Goal: Task Accomplishment & Management: Complete application form

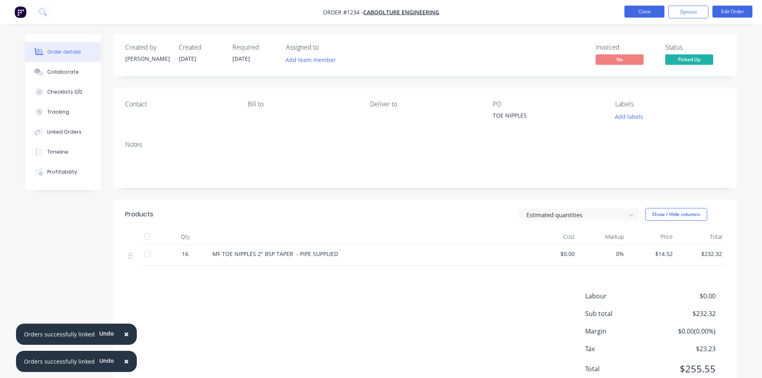
click at [640, 11] on button "Close" at bounding box center [644, 12] width 40 height 12
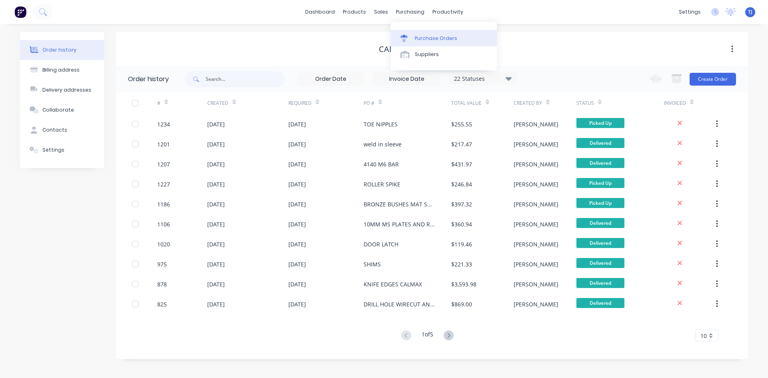
click at [426, 42] on link "Purchase Orders" at bounding box center [444, 38] width 106 height 16
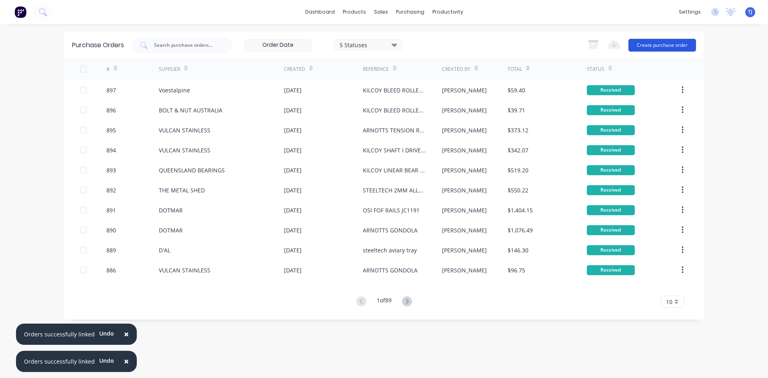
click at [671, 46] on button "Create purchase order" at bounding box center [662, 45] width 68 height 13
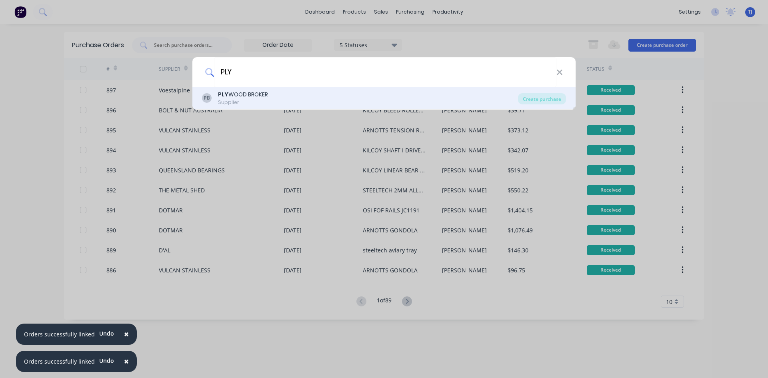
type input "PLY"
click at [249, 103] on div "Supplier" at bounding box center [243, 102] width 50 height 7
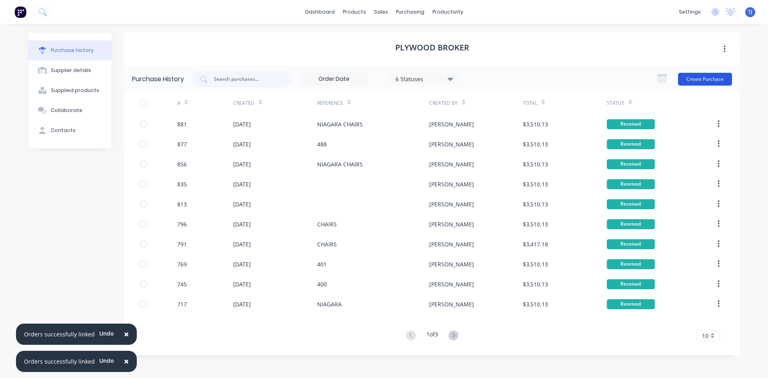
click at [703, 79] on button "Create Purchase" at bounding box center [705, 79] width 54 height 13
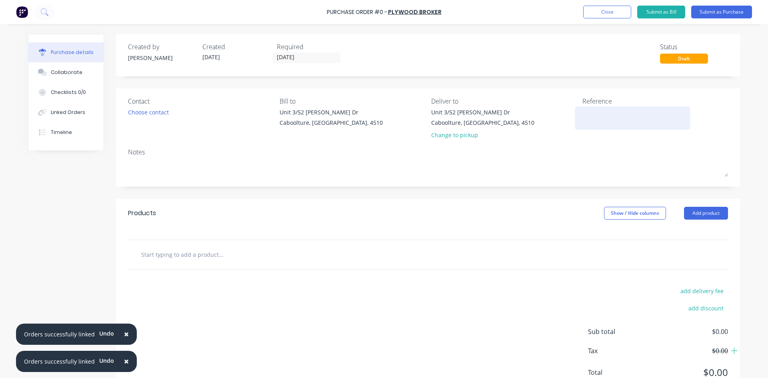
click at [586, 124] on textarea at bounding box center [632, 117] width 100 height 18
type textarea "x"
type textarea "N"
type textarea "x"
type textarea "NO"
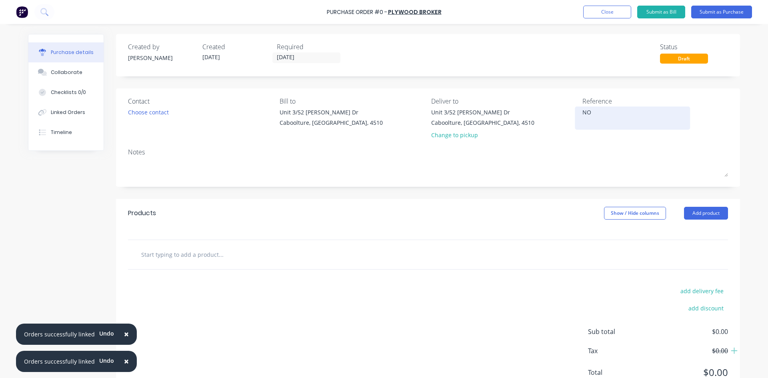
type textarea "x"
type textarea "NOA"
type textarea "x"
type textarea "NOAG"
type textarea "x"
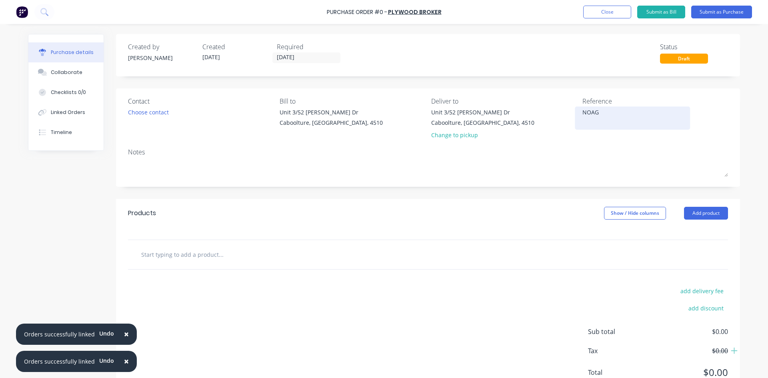
type textarea "NOAGA"
type textarea "x"
type textarea "NOAGAR"
type textarea "x"
type textarea "NOAGARA"
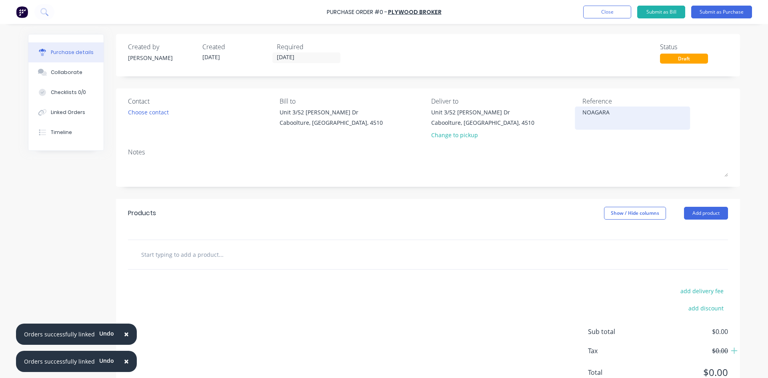
type textarea "x"
type textarea "NOAGARA"
type textarea "x"
type textarea "NOAGARA C"
type textarea "x"
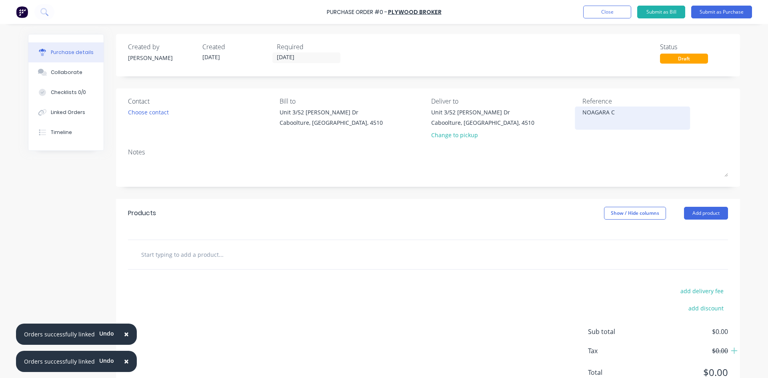
type textarea "NOAGARA CH"
type textarea "x"
type textarea "NOAGARA CHA"
type textarea "x"
type textarea "NOAGARA CHAI"
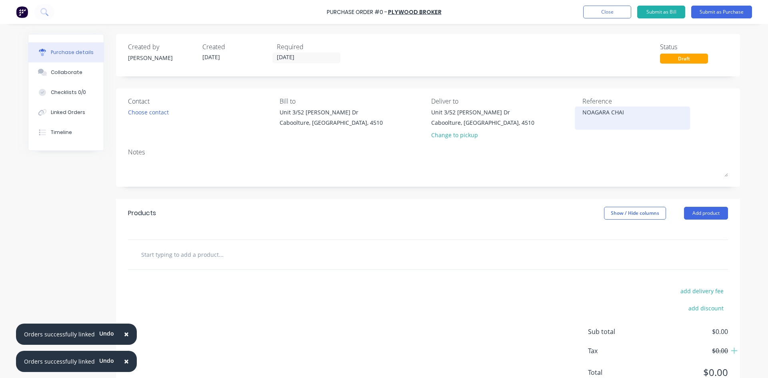
type textarea "x"
type textarea "NOAGARA CHAIR"
type textarea "x"
type textarea "NOAGARA CHAIRS"
type textarea "x"
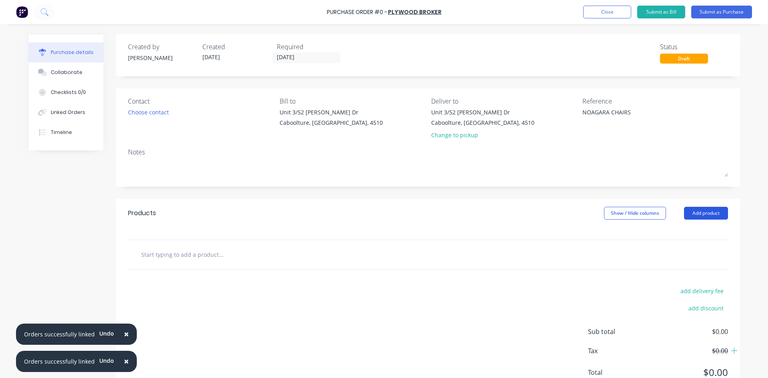
type textarea "NOAGARA CHAIRS"
click at [694, 217] on button "Add product" at bounding box center [706, 213] width 44 height 13
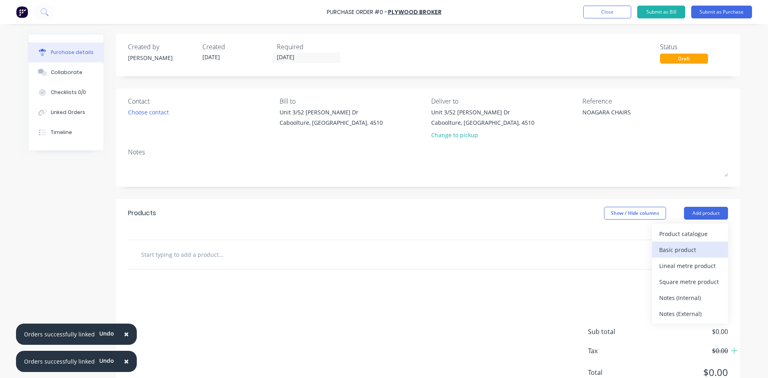
click at [676, 251] on div "Basic product" at bounding box center [690, 250] width 62 height 12
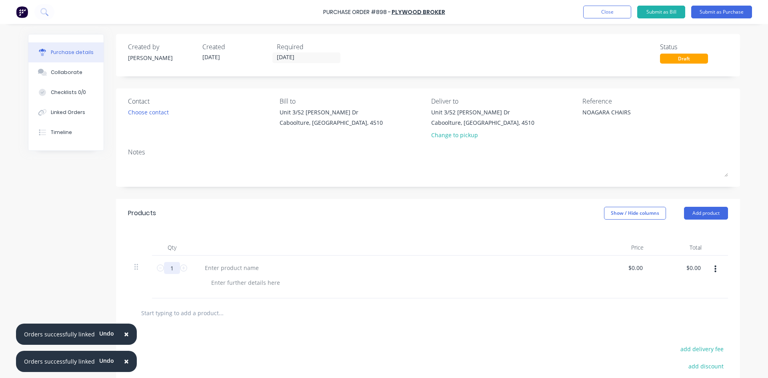
click at [165, 270] on input "1" at bounding box center [172, 268] width 16 height 12
type textarea "x"
type input "7"
type textarea "x"
type input "75"
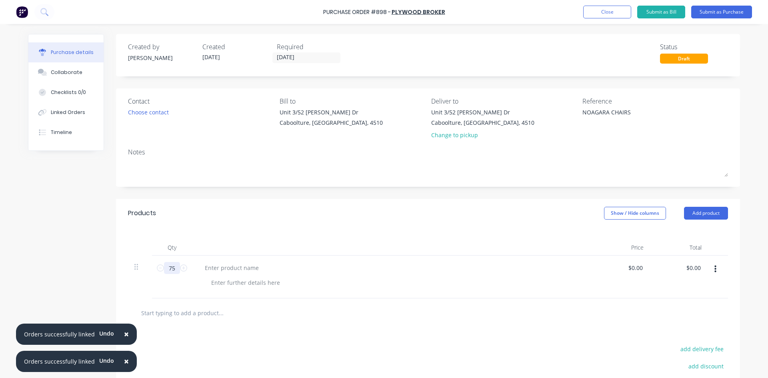
type textarea "x"
type input "75"
type textarea "x"
click at [202, 264] on div at bounding box center [231, 268] width 67 height 12
type textarea "x"
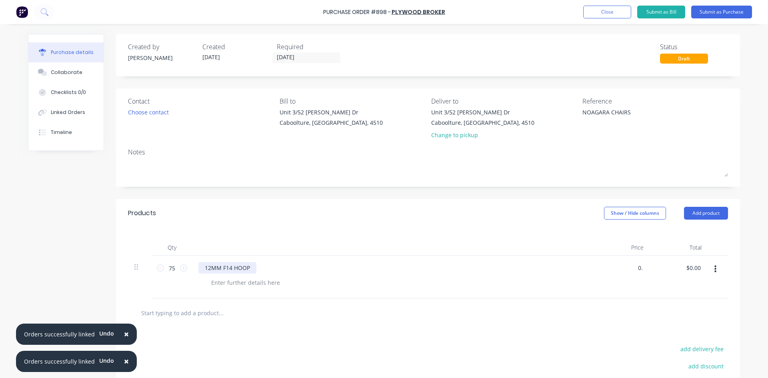
type input "0"
type input "42.25"
type textarea "x"
type input "$42.25"
type input "3168.75"
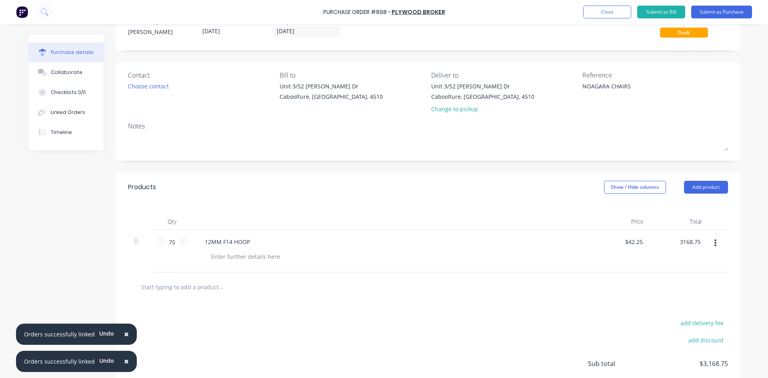
scroll to position [40, 0]
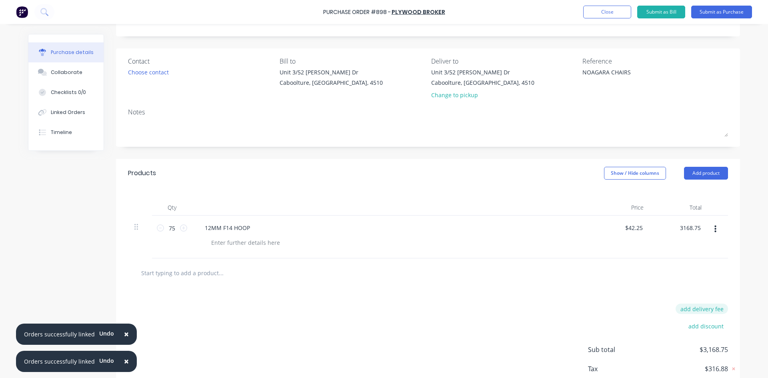
type textarea "x"
type input "$3,168.75"
click at [688, 308] on button "add delivery fee" at bounding box center [702, 309] width 52 height 10
type input "22.27"
type textarea "x"
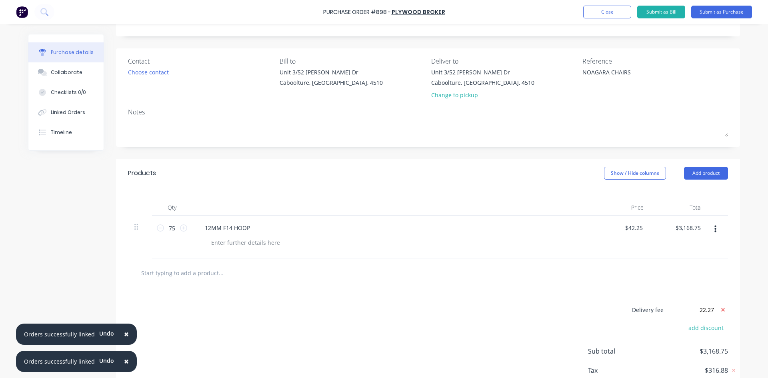
type input "$22.27"
click at [722, 10] on button "Submit as Purchase" at bounding box center [721, 12] width 61 height 13
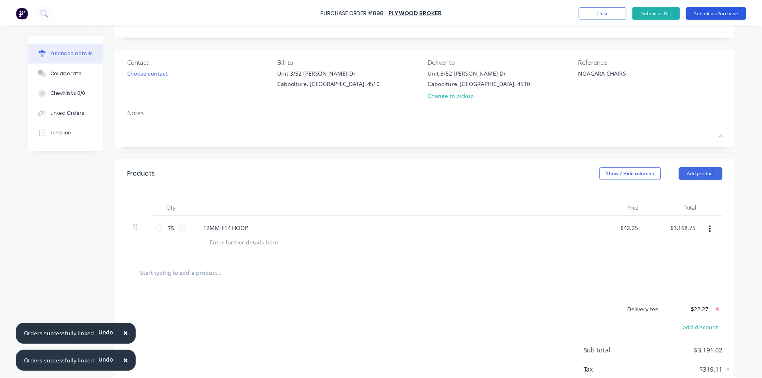
scroll to position [0, 0]
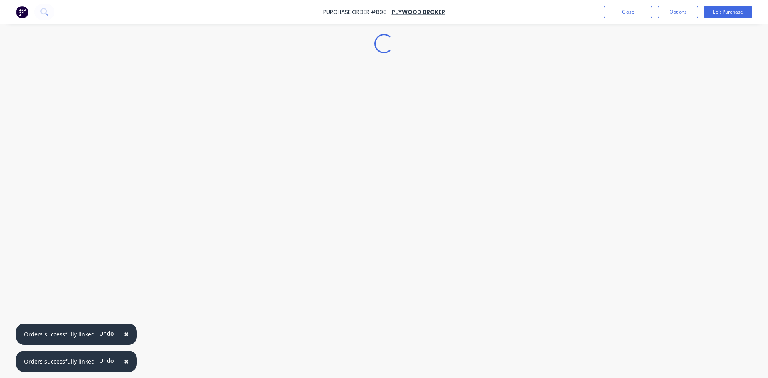
type textarea "x"
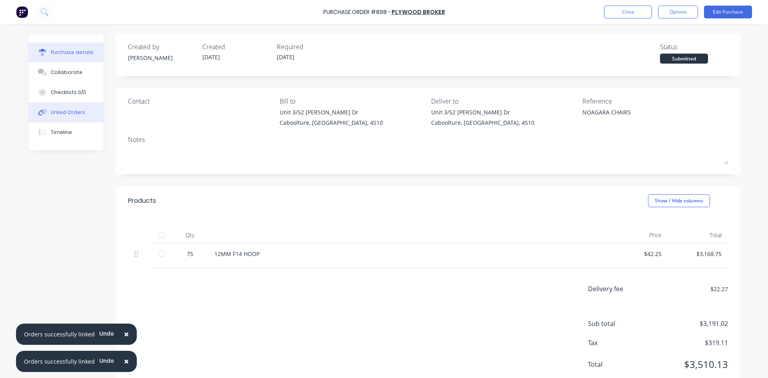
click at [72, 116] on div "Linked Orders" at bounding box center [68, 112] width 34 height 7
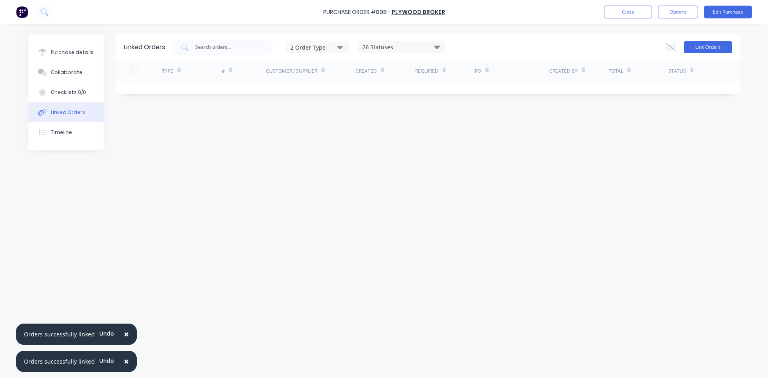
click at [727, 50] on button "Link Orders" at bounding box center [708, 47] width 48 height 12
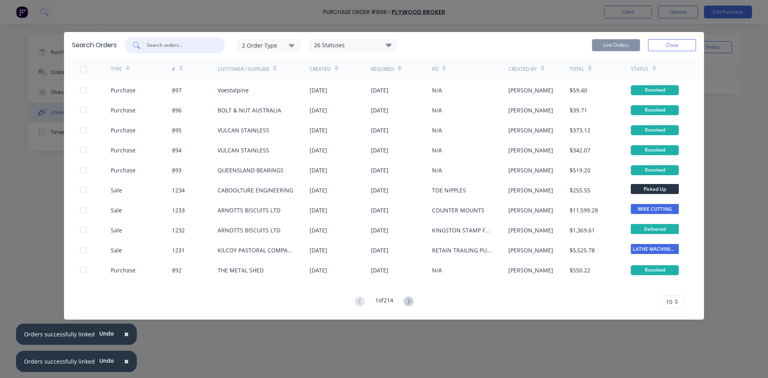
click at [169, 45] on input "text" at bounding box center [179, 45] width 66 height 8
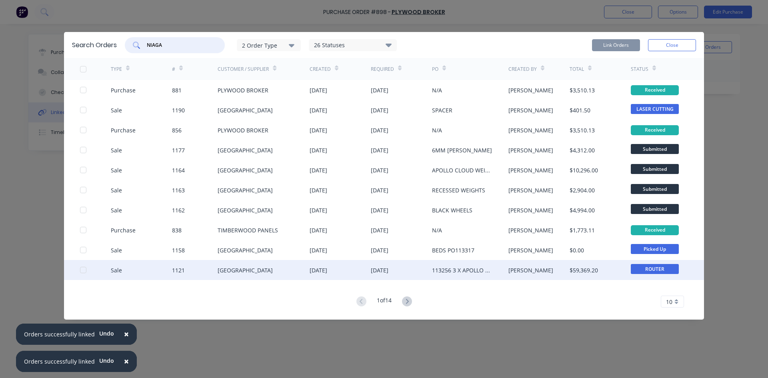
click at [85, 270] on div at bounding box center [83, 270] width 16 height 16
type input "NIAGA"
click at [614, 47] on button "Link Orders" at bounding box center [616, 45] width 48 height 12
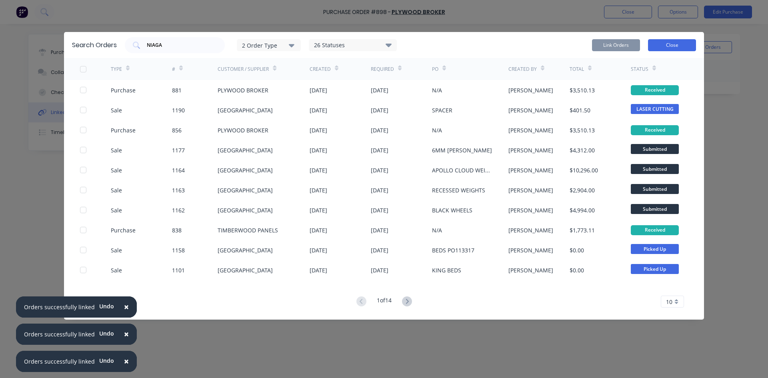
click at [665, 41] on button "Close" at bounding box center [672, 45] width 48 height 12
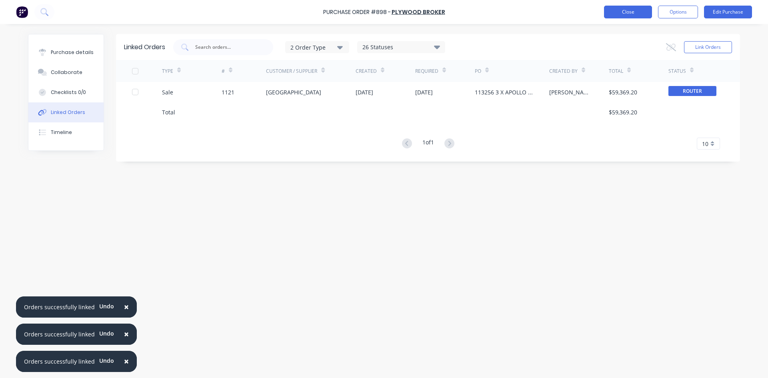
click at [614, 14] on button "Close" at bounding box center [628, 12] width 48 height 13
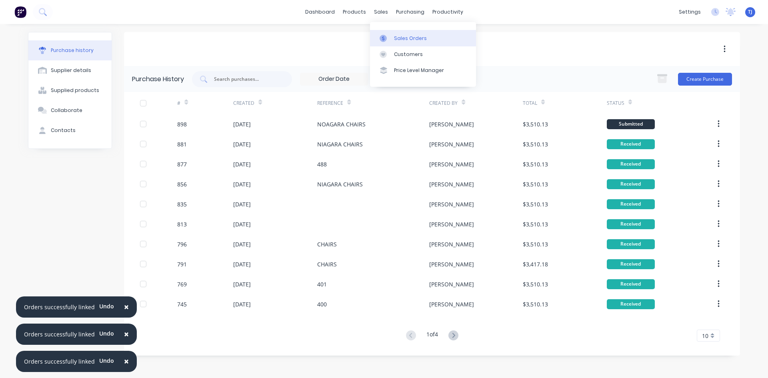
click at [399, 40] on div "Sales Orders" at bounding box center [410, 38] width 33 height 7
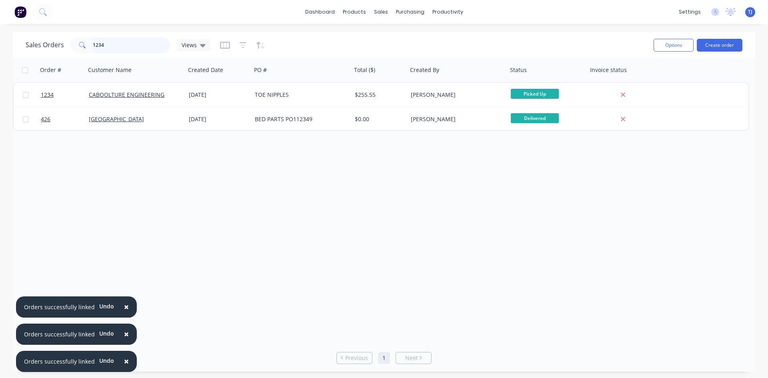
click at [140, 46] on input "1234" at bounding box center [132, 45] width 78 height 16
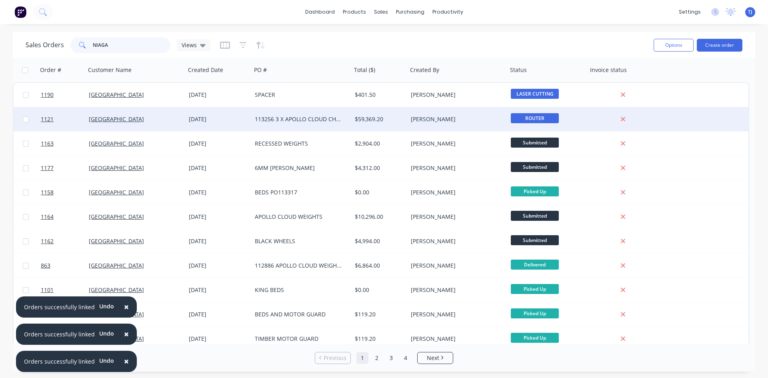
type input "NIAGA"
click at [263, 119] on div "113256 3 X APOLLO CLOUD CHAIRS" at bounding box center [299, 119] width 89 height 8
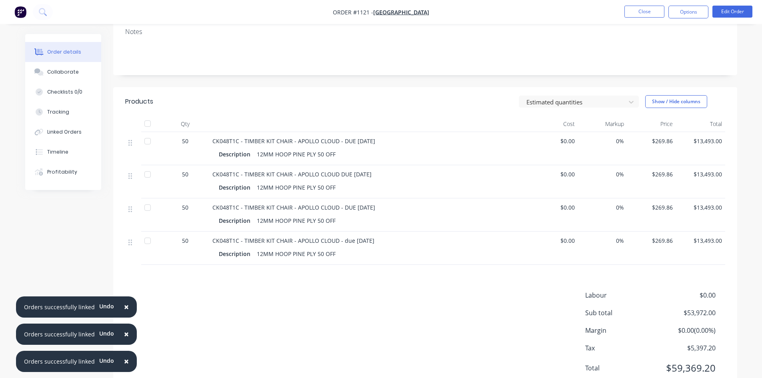
scroll to position [120, 0]
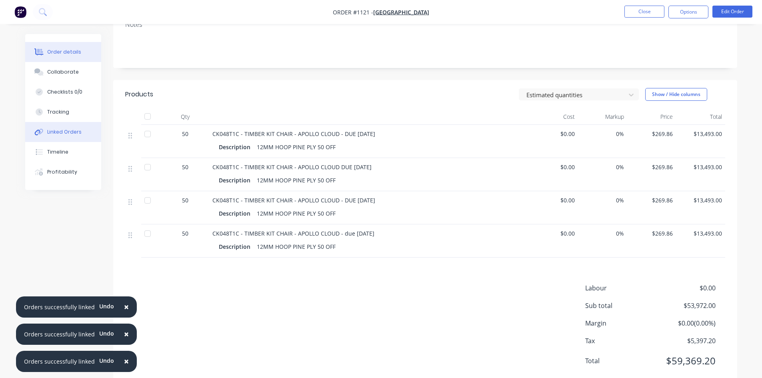
click at [49, 131] on div "Linked Orders" at bounding box center [64, 131] width 34 height 7
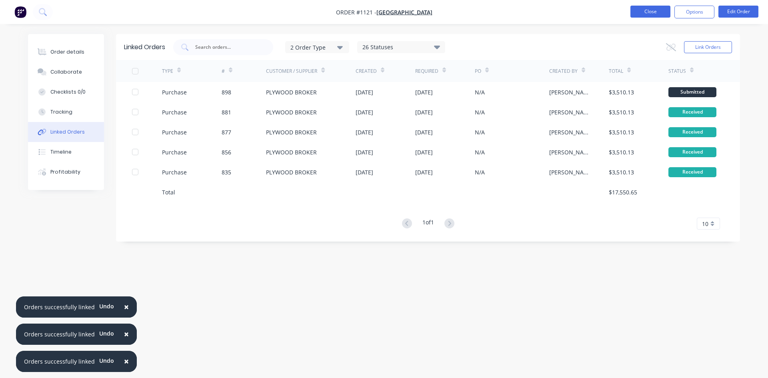
click at [652, 13] on button "Close" at bounding box center [650, 12] width 40 height 12
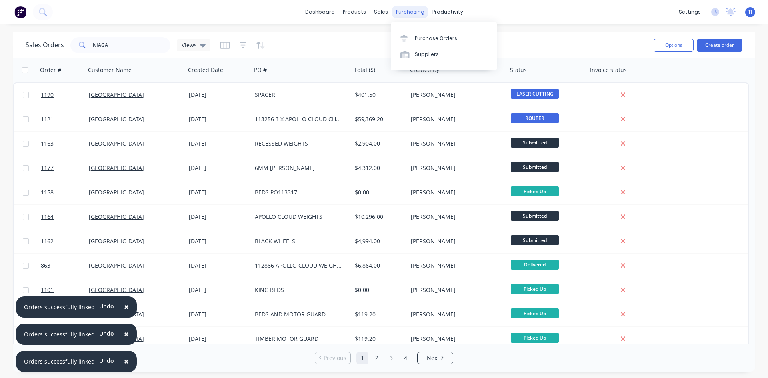
click at [412, 14] on div "purchasing" at bounding box center [410, 12] width 36 height 12
click at [439, 41] on div "Purchase Orders" at bounding box center [436, 38] width 42 height 7
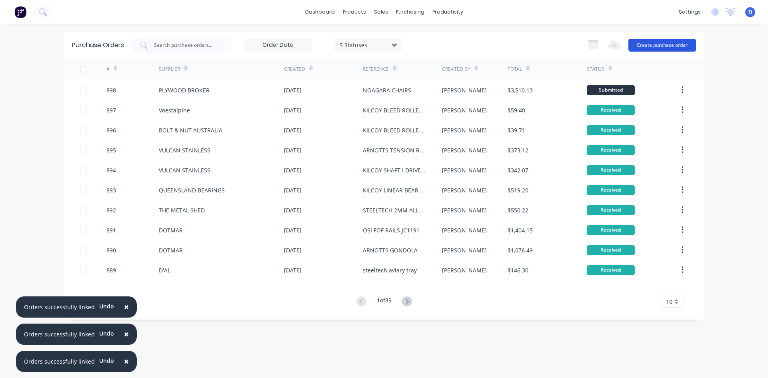
click at [682, 48] on button "Create purchase order" at bounding box center [662, 45] width 68 height 13
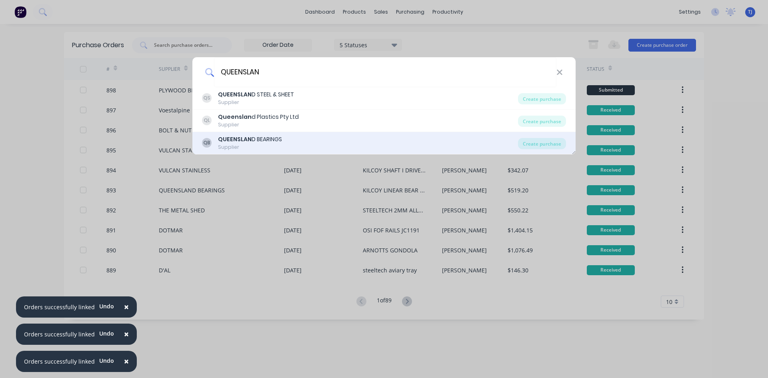
type input "QUEENSLAN"
click at [323, 136] on div "QB QUEENSLAN D BEARINGS Supplier" at bounding box center [360, 143] width 316 height 16
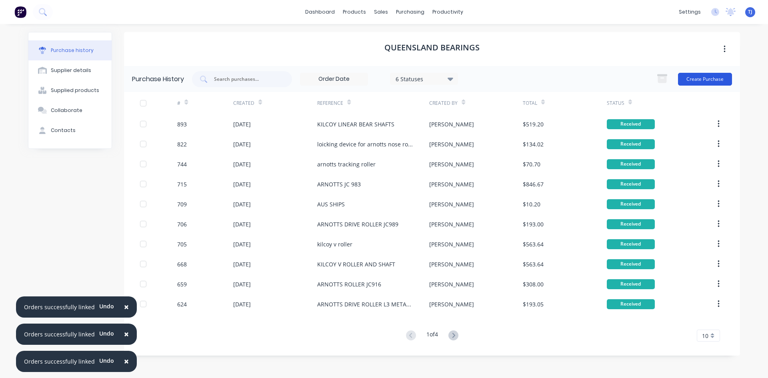
click at [720, 82] on button "Create Purchase" at bounding box center [705, 79] width 54 height 13
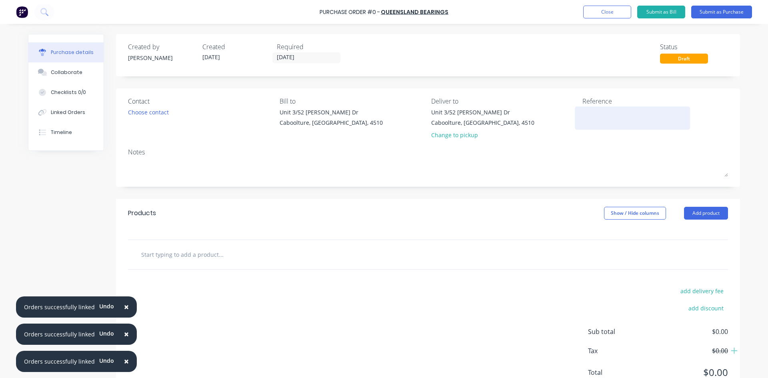
click at [585, 120] on textarea at bounding box center [632, 117] width 100 height 18
type textarea "FOR ARNOTTS TENSION ROLLER AND IDLER ROLLER"
type textarea "x"
type textarea "FOR ARNOTTS TENSION ROLLER AND IDLER ROLLER"
click at [696, 216] on button "Add product" at bounding box center [706, 213] width 44 height 13
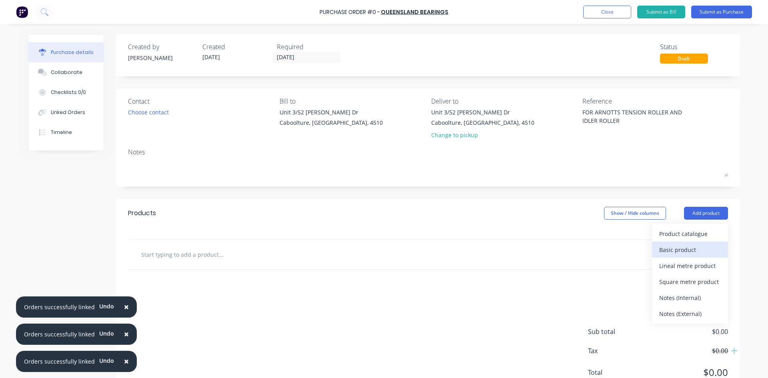
click at [675, 256] on button "Basic product" at bounding box center [690, 250] width 76 height 16
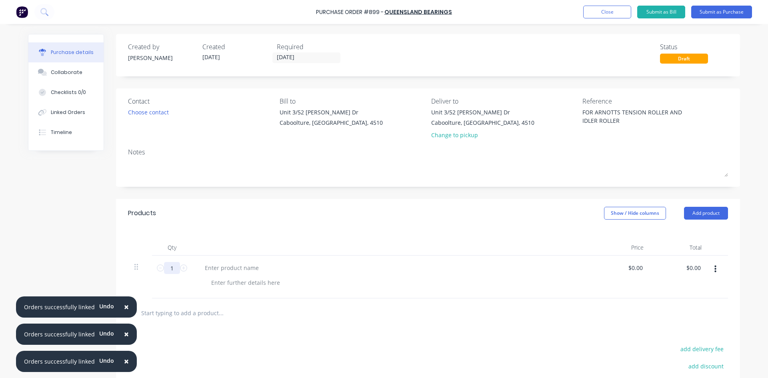
click at [176, 269] on input "1" at bounding box center [172, 268] width 16 height 12
type textarea "x"
type input "12"
type textarea "x"
type input "12"
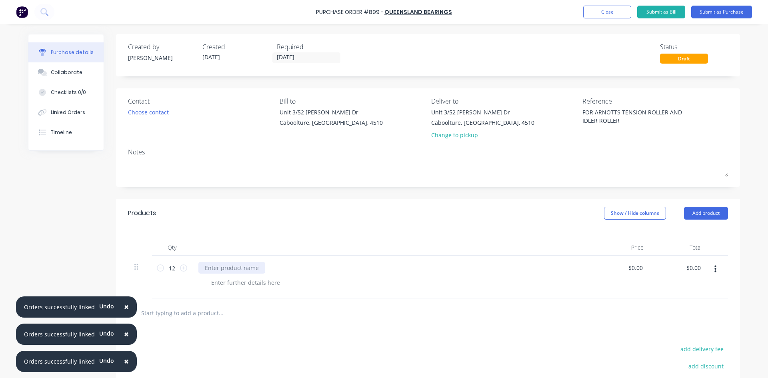
type textarea "x"
click at [204, 267] on div at bounding box center [231, 268] width 67 height 12
type textarea "x"
type input "0"
type input "3.954"
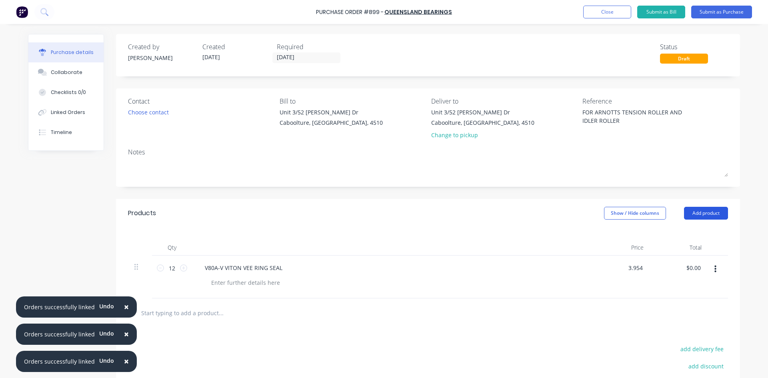
type textarea "x"
type input "$3.95"
type input "$47.40"
click at [693, 211] on button "Add product" at bounding box center [706, 213] width 44 height 13
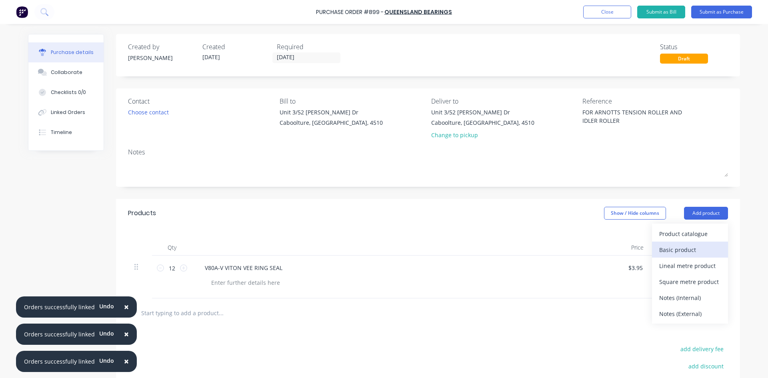
click at [661, 251] on div "Basic product" at bounding box center [690, 250] width 62 height 12
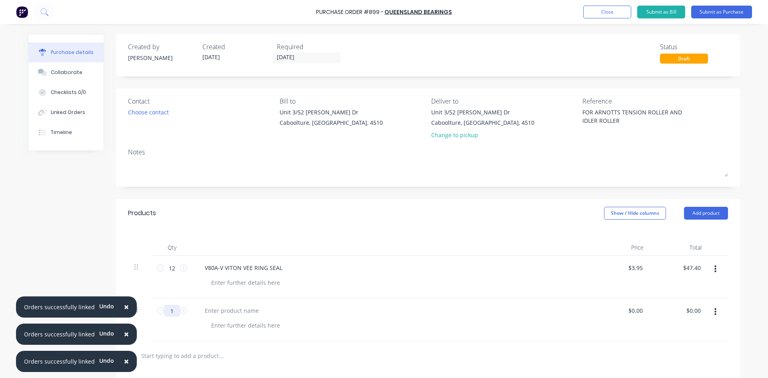
click at [171, 309] on input "1" at bounding box center [172, 311] width 16 height 12
type textarea "x"
type input "12"
type textarea "x"
type input "12"
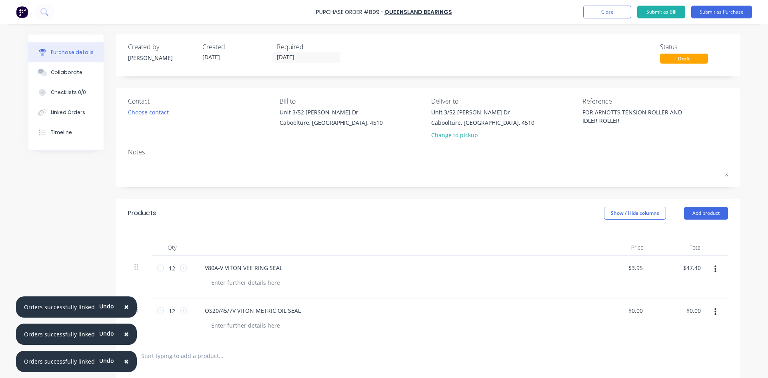
type textarea "x"
type input "0"
type input "19.81"
type textarea "x"
type input "$19.81"
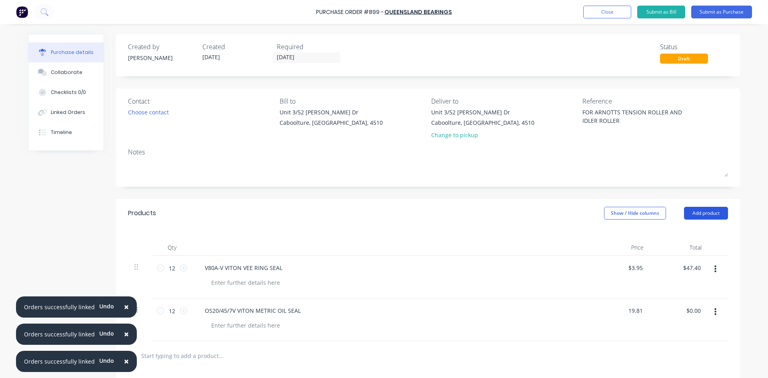
type input "$237.72"
click at [708, 214] on button "Add product" at bounding box center [706, 213] width 44 height 13
click at [678, 245] on div "Basic product" at bounding box center [690, 250] width 62 height 12
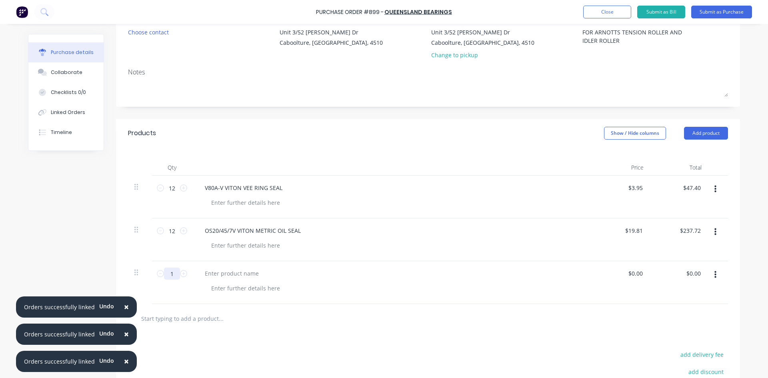
click at [173, 278] on input "1" at bounding box center [172, 274] width 16 height 12
type textarea "x"
type input "12"
type textarea "x"
type input "12"
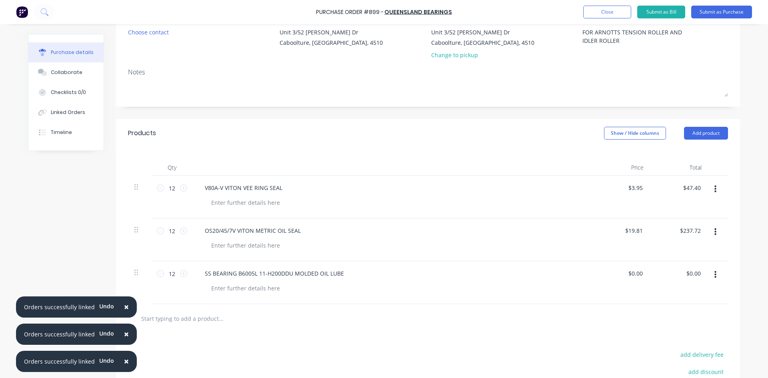
type textarea "x"
type input "0"
type input "82.59"
type textarea "x"
type input "$82.59"
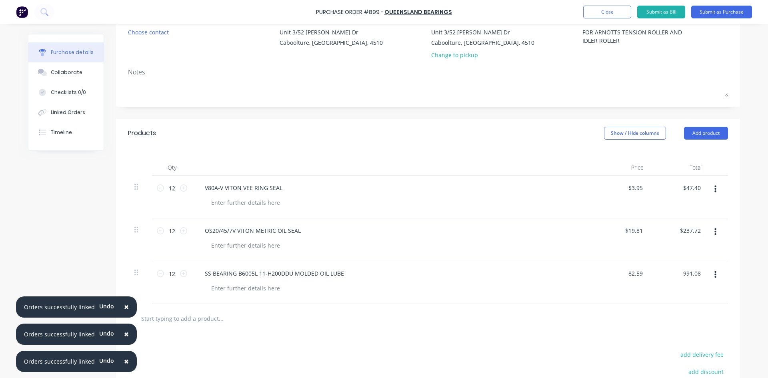
type input "991.08"
type textarea "x"
type input "$991.08"
click at [712, 130] on button "Add product" at bounding box center [706, 133] width 44 height 13
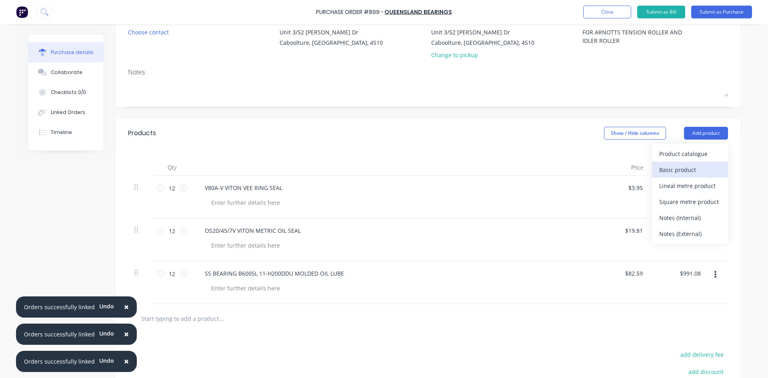
click at [684, 175] on div "Basic product" at bounding box center [690, 170] width 62 height 12
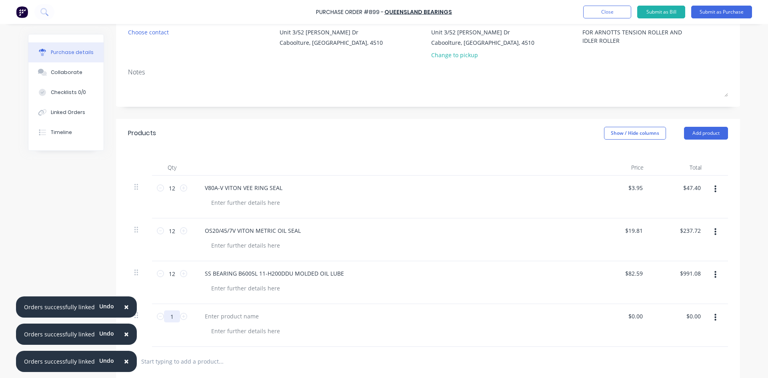
click at [170, 315] on input "1" at bounding box center [172, 316] width 16 height 12
type textarea "x"
type input "2"
type textarea "x"
type input "24"
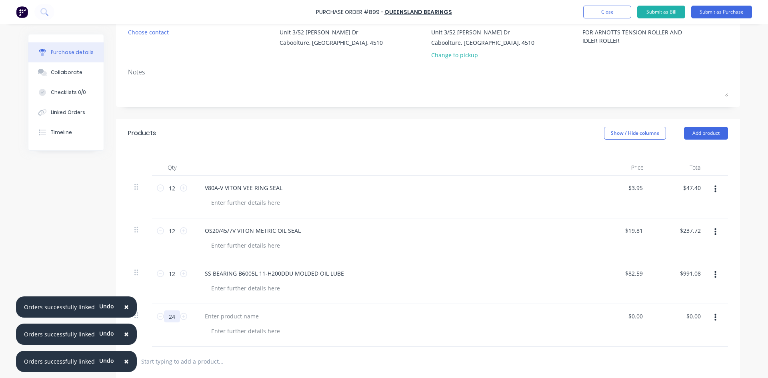
type textarea "x"
type input "24"
type textarea "x"
type input "0"
type input "0.8"
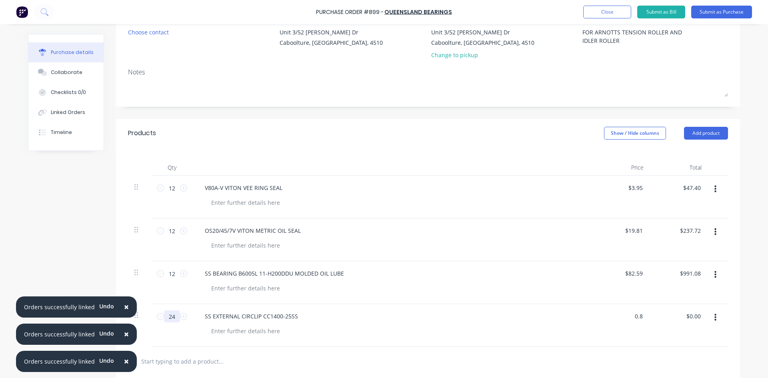
type textarea "x"
type input "$0.80"
type input "19.20"
type textarea "x"
type input "$19.20"
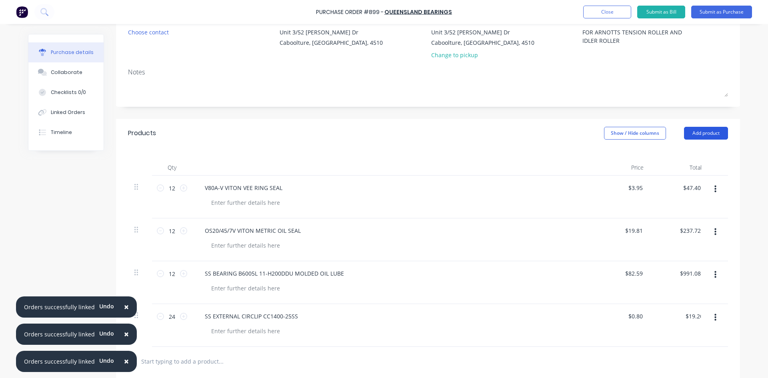
click at [716, 134] on button "Add product" at bounding box center [706, 133] width 44 height 13
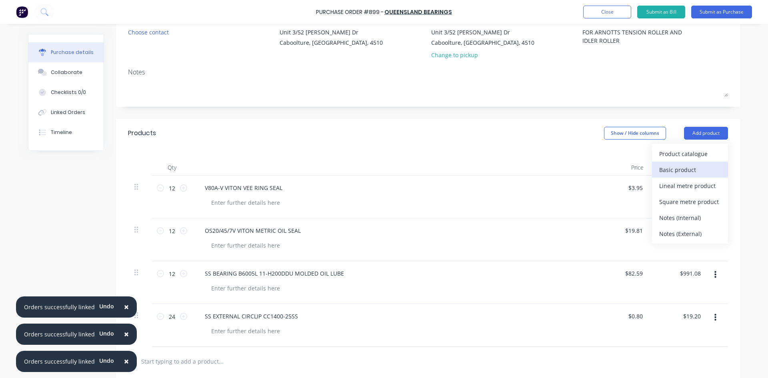
click at [696, 170] on div "Basic product" at bounding box center [690, 170] width 62 height 12
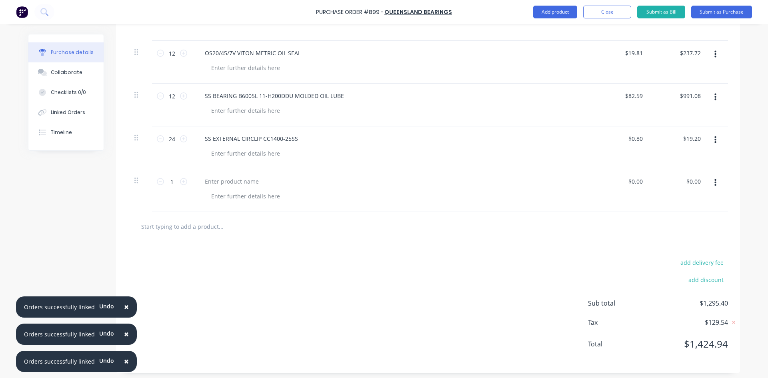
scroll to position [260, 0]
type textarea "x"
click at [209, 180] on div at bounding box center [231, 179] width 67 height 12
type textarea "x"
type input "0"
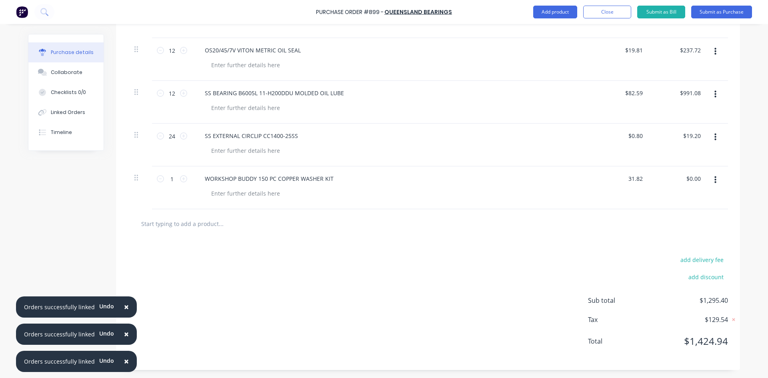
type input "31.82"
type textarea "x"
type input "$31.82"
click at [339, 175] on div "WORKSHOP BUDDY 150 PC COPPER WASHER KIT" at bounding box center [391, 179] width 387 height 12
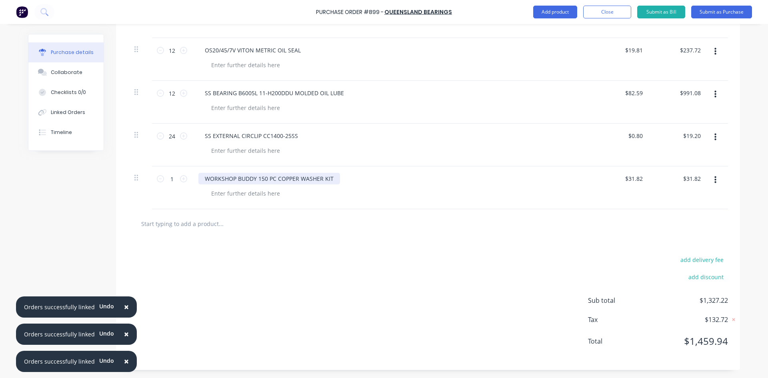
click at [335, 182] on div "WORKSHOP BUDDY 150 PC COPPER WASHER KIT" at bounding box center [269, 179] width 142 height 12
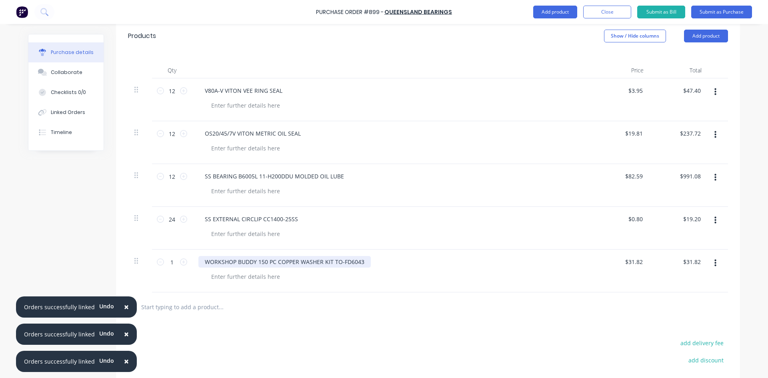
scroll to position [140, 0]
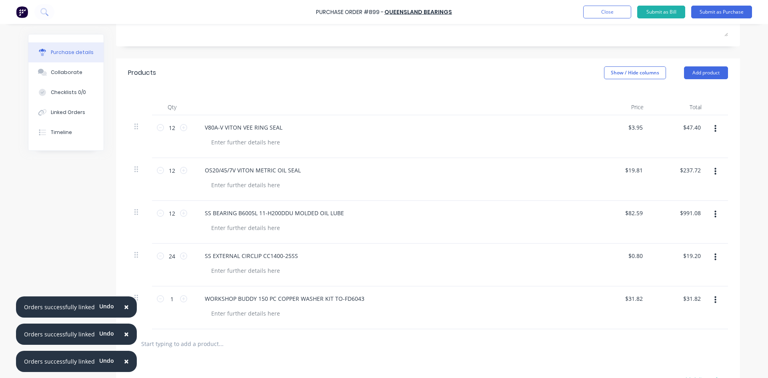
click at [714, 300] on icon "button" at bounding box center [715, 299] width 2 height 7
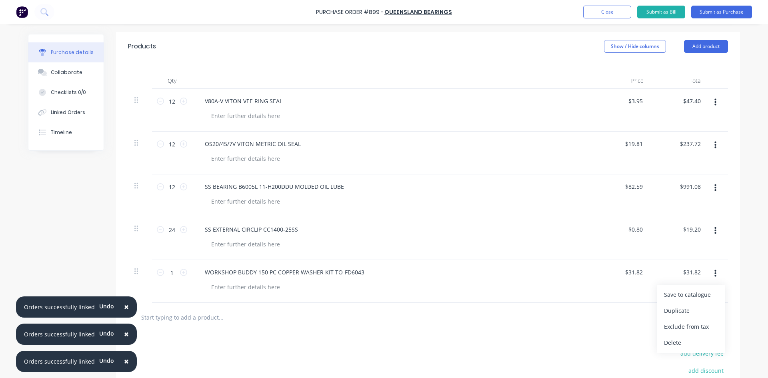
scroll to position [180, 0]
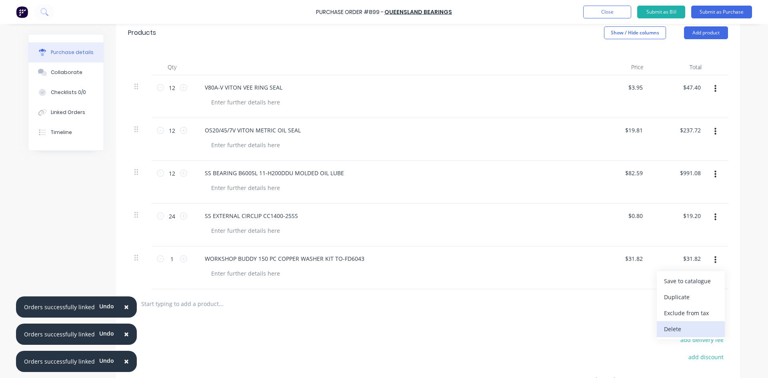
click at [679, 328] on button "Delete" at bounding box center [691, 329] width 68 height 16
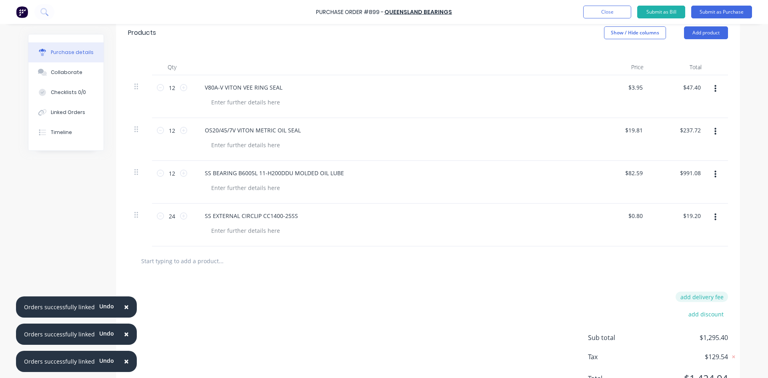
type textarea "x"
click at [704, 297] on button "add delivery fee" at bounding box center [702, 297] width 52 height 10
type input "27.27"
type textarea "x"
type input "$27.27"
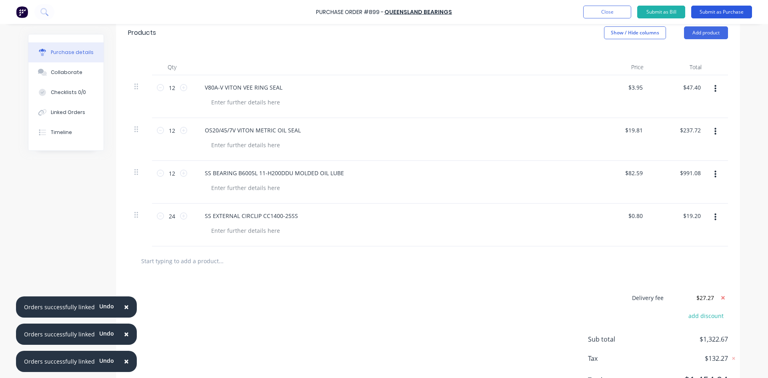
click at [743, 8] on button "Submit as Purchase" at bounding box center [721, 12] width 61 height 13
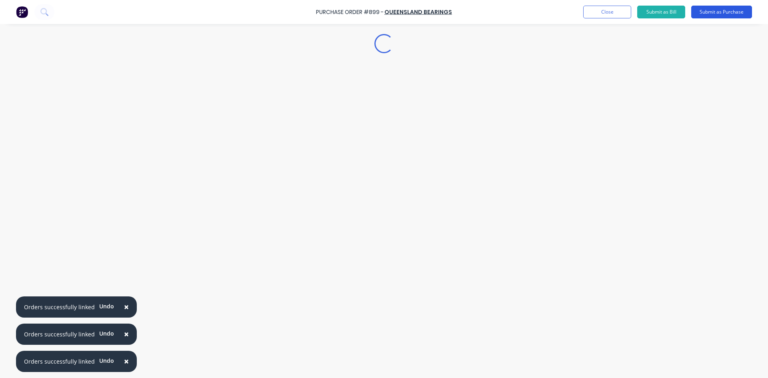
scroll to position [0, 0]
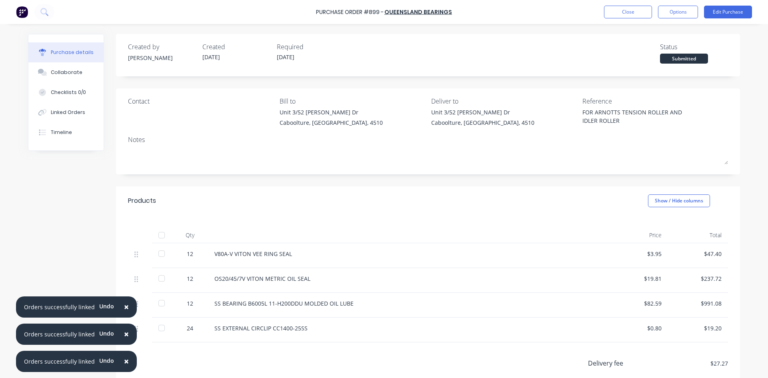
click at [155, 238] on div at bounding box center [162, 235] width 16 height 16
type textarea "x"
drag, startPoint x: 64, startPoint y: 110, endPoint x: 0, endPoint y: 116, distance: 63.8
click at [64, 111] on div "Linked Orders" at bounding box center [68, 112] width 34 height 7
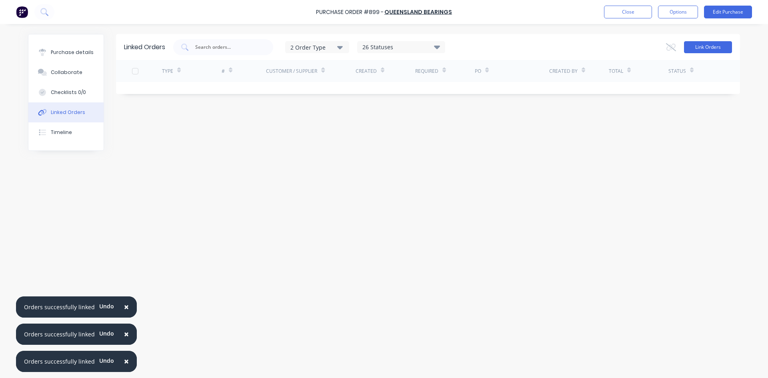
click at [700, 50] on button "Link Orders" at bounding box center [708, 47] width 48 height 12
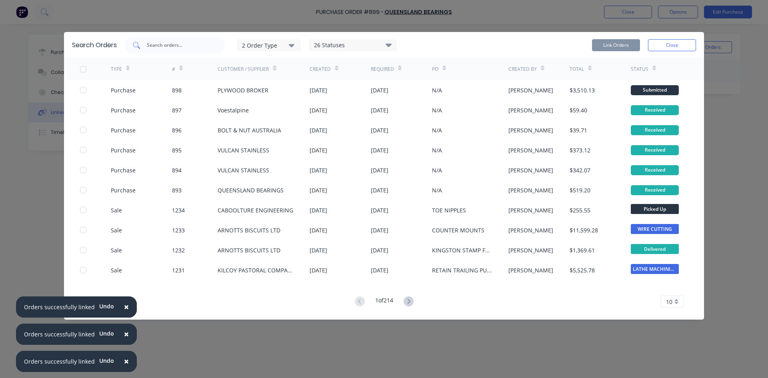
click at [187, 43] on input "text" at bounding box center [179, 45] width 66 height 8
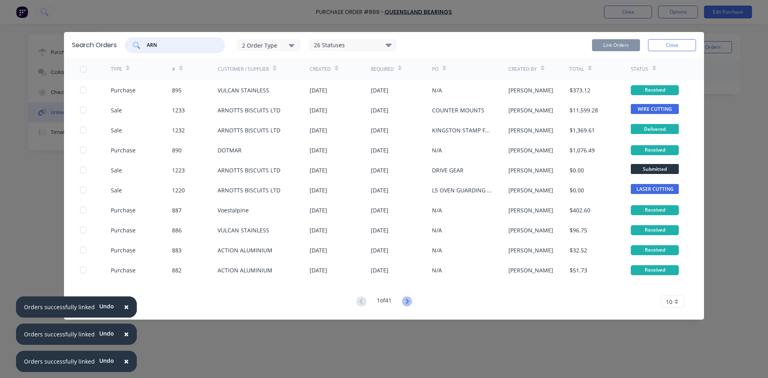
type input "ARN"
click at [405, 304] on icon at bounding box center [407, 301] width 10 height 10
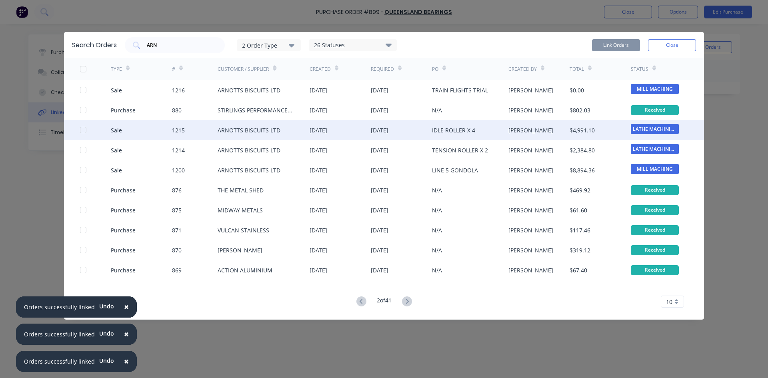
click at [82, 132] on div at bounding box center [83, 130] width 16 height 16
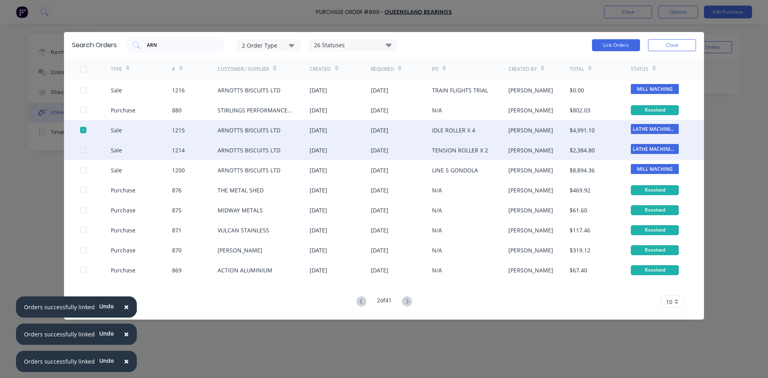
click at [83, 152] on div at bounding box center [83, 150] width 16 height 16
click at [601, 46] on button "Link Orders" at bounding box center [616, 45] width 48 height 12
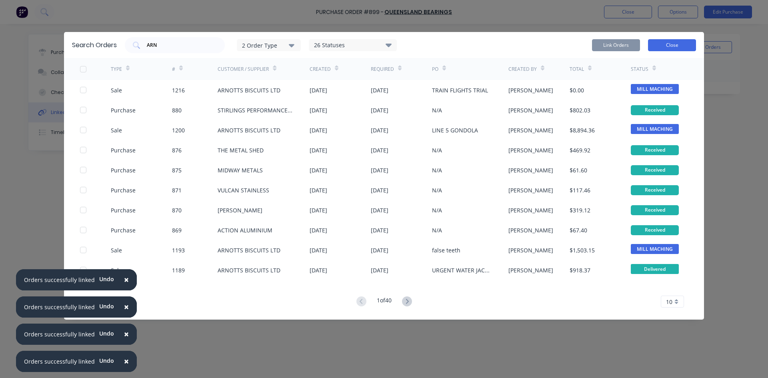
click at [682, 49] on button "Close" at bounding box center [672, 45] width 48 height 12
